Goal: Task Accomplishment & Management: Manage account settings

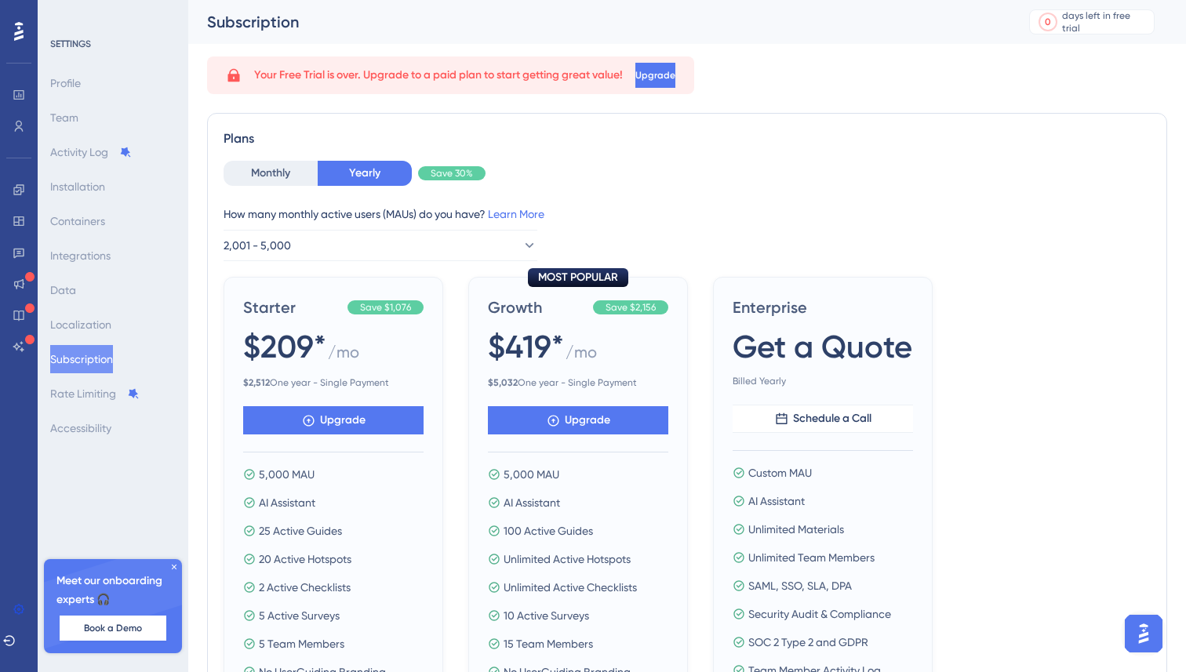
click at [6, 44] on div at bounding box center [18, 91] width 25 height 95
click at [16, 30] on icon at bounding box center [18, 31] width 9 height 20
click at [13, 159] on div at bounding box center [18, 249] width 25 height 220
click at [16, 31] on icon at bounding box center [18, 31] width 9 height 20
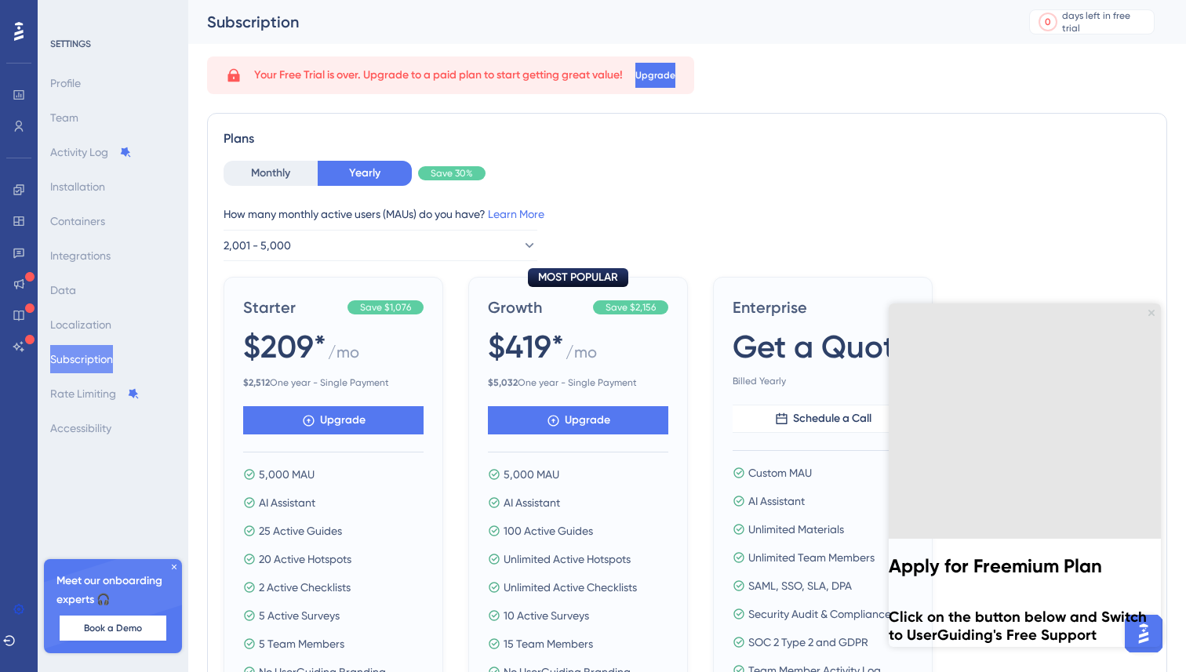
click at [889, 303] on html "Apply for Freemium Plan Click on the button below and Switch to UserGuiding's F…" at bounding box center [1025, 506] width 272 height 407
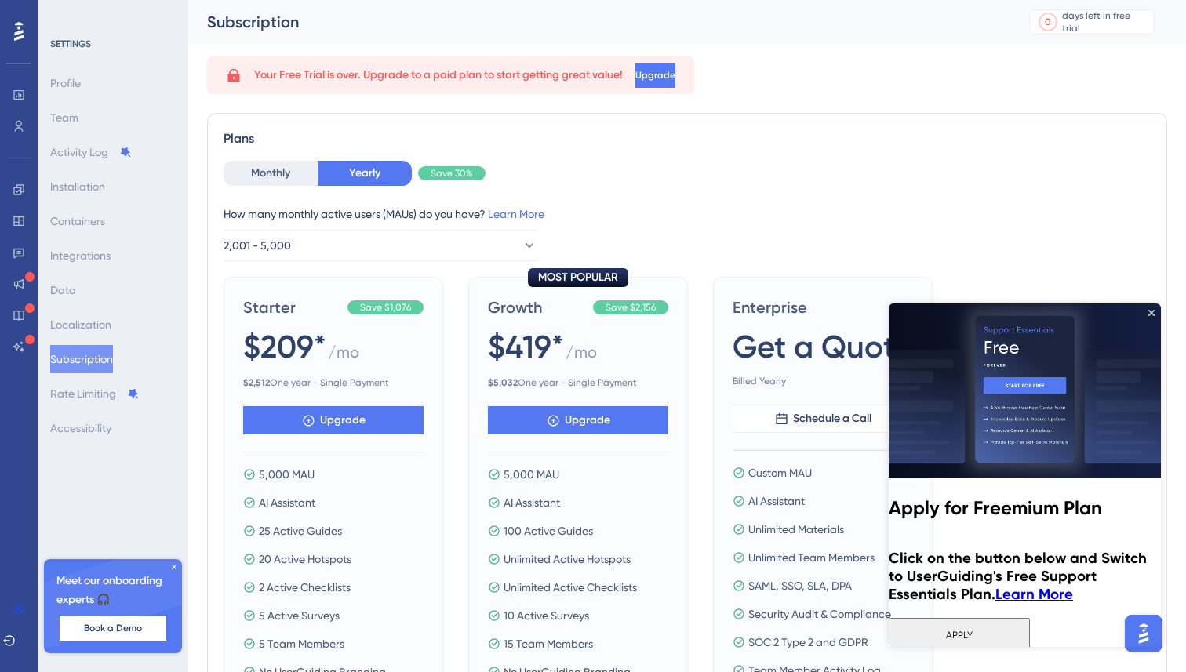
click at [19, 333] on div at bounding box center [19, 268] width 13 height 182
